Goal: Information Seeking & Learning: Learn about a topic

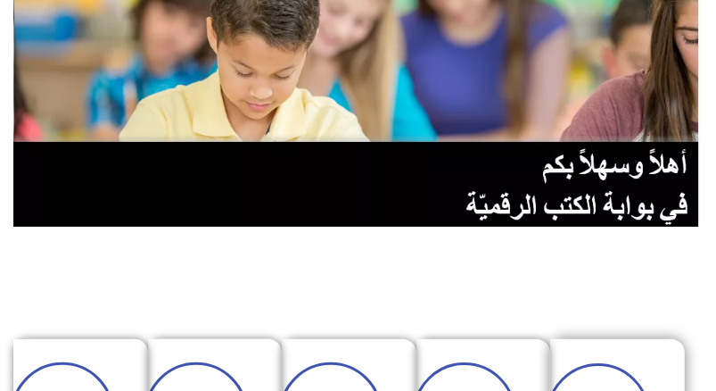
scroll to position [357, 0]
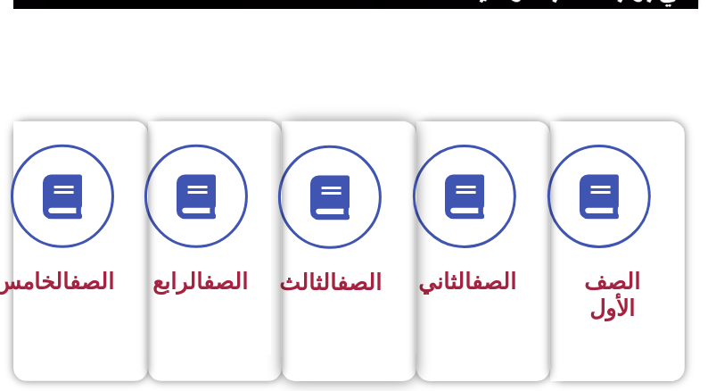
click at [353, 284] on link "الصف" at bounding box center [359, 282] width 45 height 26
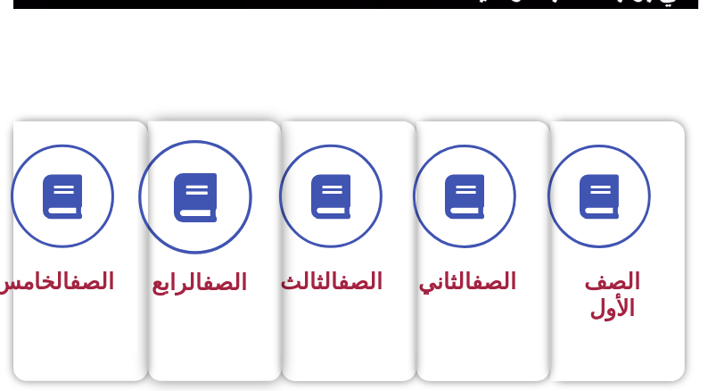
click at [200, 224] on span at bounding box center [195, 198] width 114 height 114
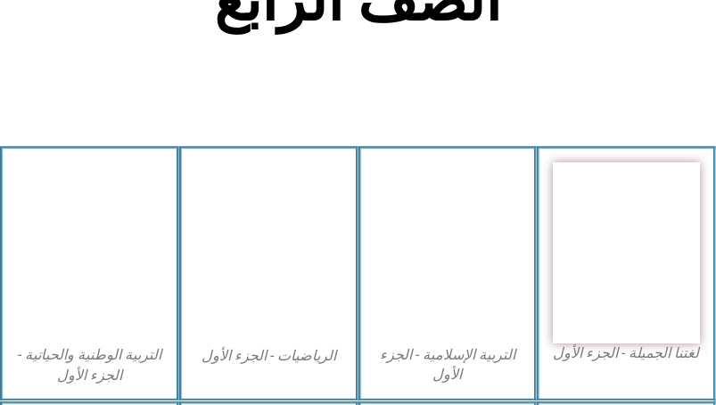
scroll to position [446, 0]
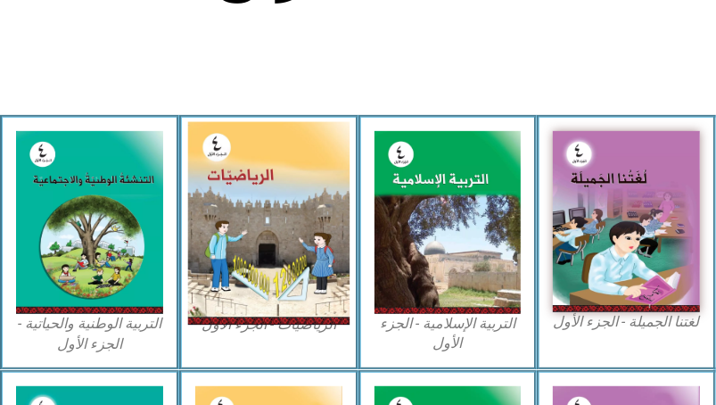
click at [280, 214] on img at bounding box center [268, 222] width 161 height 202
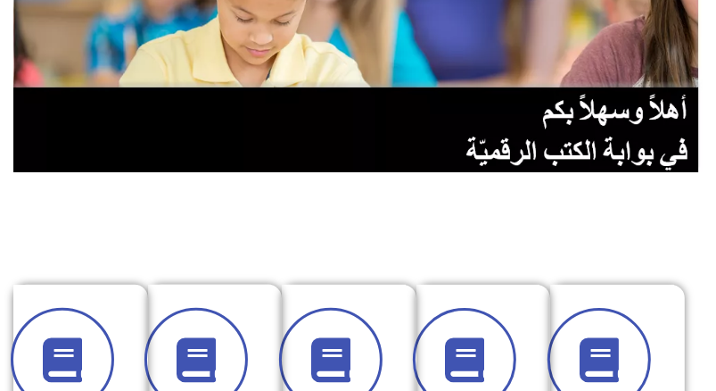
scroll to position [535, 0]
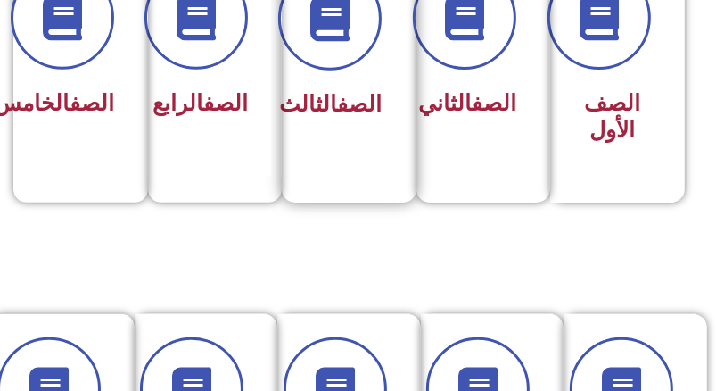
click at [344, 117] on span "الصف الثالث" at bounding box center [330, 104] width 103 height 26
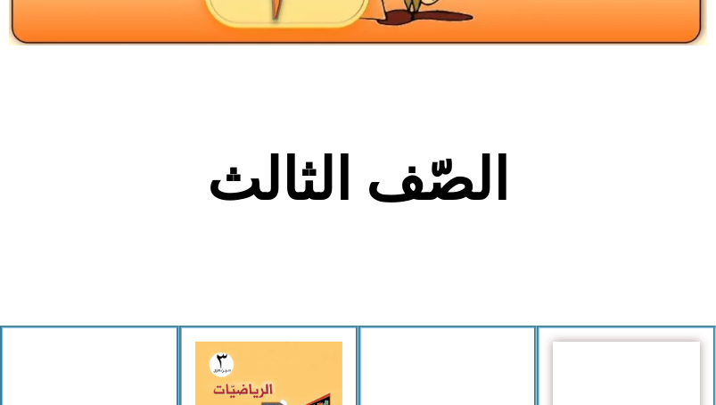
scroll to position [446, 0]
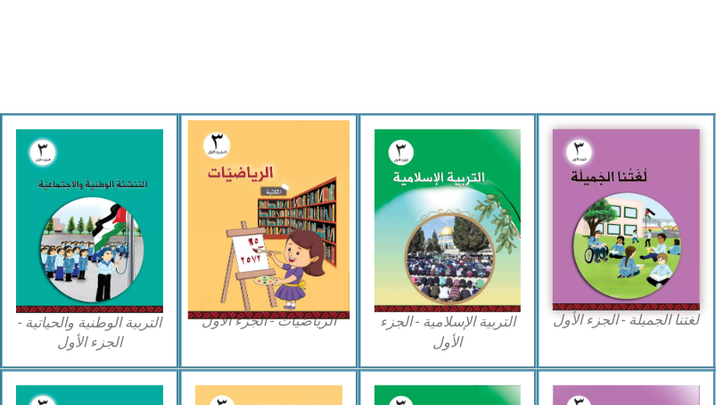
click at [321, 188] on img at bounding box center [268, 220] width 161 height 200
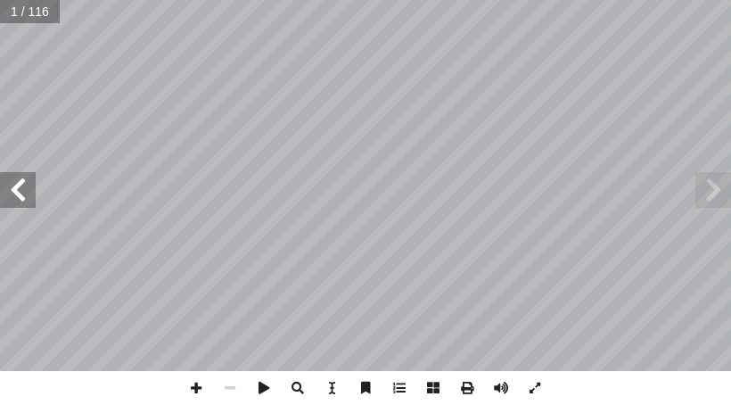
click at [21, 199] on span at bounding box center [18, 190] width 36 height 36
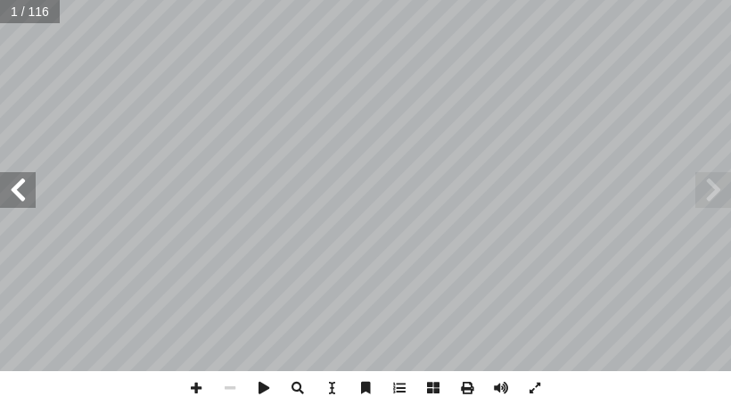
click at [21, 199] on span at bounding box center [18, 190] width 36 height 36
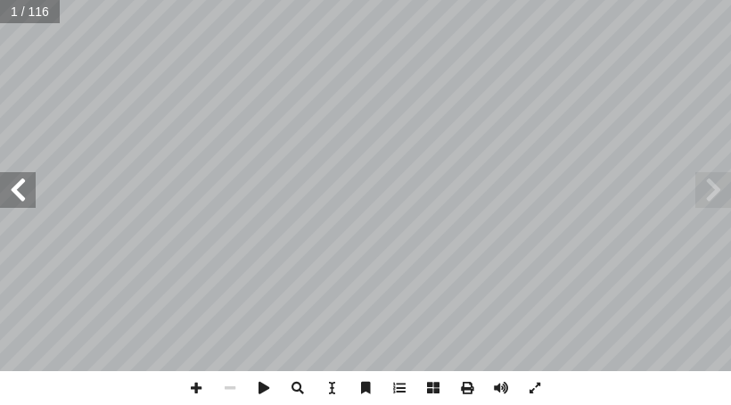
click at [21, 199] on span at bounding box center [18, 190] width 36 height 36
click at [720, 195] on span at bounding box center [713, 190] width 36 height 36
click at [17, 206] on span at bounding box center [18, 190] width 36 height 36
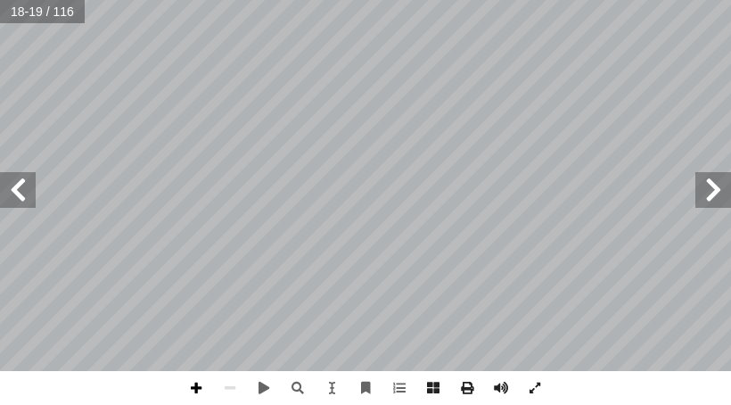
click at [188, 386] on span at bounding box center [196, 388] width 34 height 34
click at [193, 392] on span at bounding box center [196, 388] width 34 height 34
click at [6, 187] on span at bounding box center [18, 190] width 36 height 36
click at [132, 120] on html "الصفحة الرئيسية الصف الأول الصف الثاني الصف الثالث الصف الرابع الصف الخامس الصف…" at bounding box center [365, 60] width 731 height 120
click at [192, 389] on span at bounding box center [196, 388] width 34 height 34
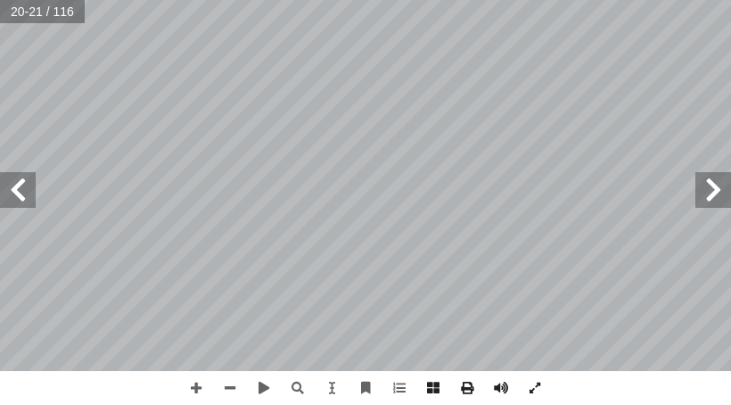
click at [241, 120] on html "الصفحة الرئيسية الصف الأول الصف الثاني الصف الثالث الصف الرابع الصف الخامس الصف…" at bounding box center [365, 60] width 731 height 120
click at [227, 386] on span at bounding box center [230, 388] width 34 height 34
click at [187, 391] on span at bounding box center [196, 388] width 34 height 34
click at [227, 383] on span at bounding box center [230, 388] width 34 height 34
click at [196, 388] on span at bounding box center [196, 388] width 34 height 34
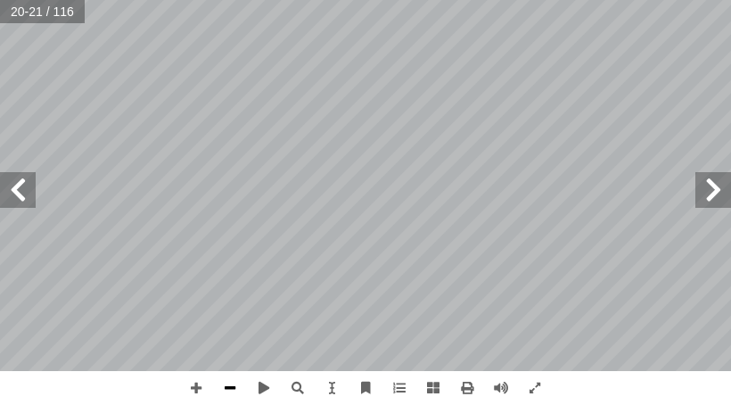
click at [234, 386] on span at bounding box center [230, 388] width 34 height 34
click at [200, 393] on span at bounding box center [196, 388] width 34 height 34
click at [236, 393] on span at bounding box center [230, 388] width 34 height 34
click at [195, 386] on span at bounding box center [196, 388] width 34 height 34
click at [233, 391] on span at bounding box center [230, 388] width 34 height 34
